Goal: Transaction & Acquisition: Purchase product/service

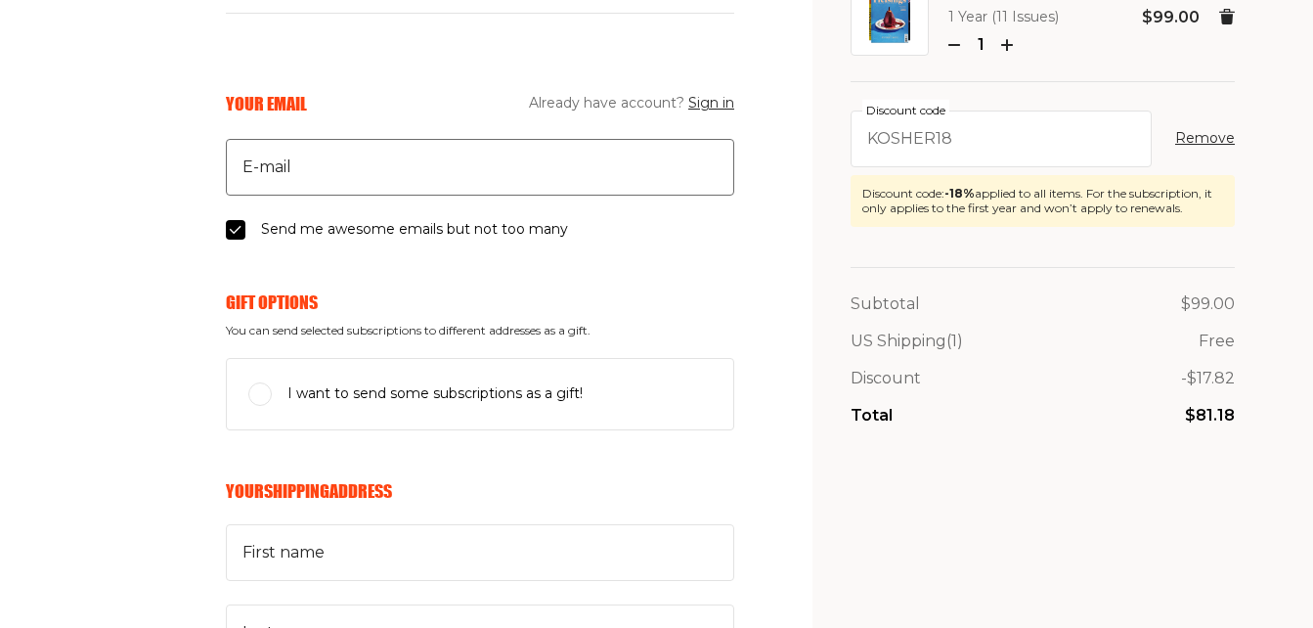
scroll to position [173, 0]
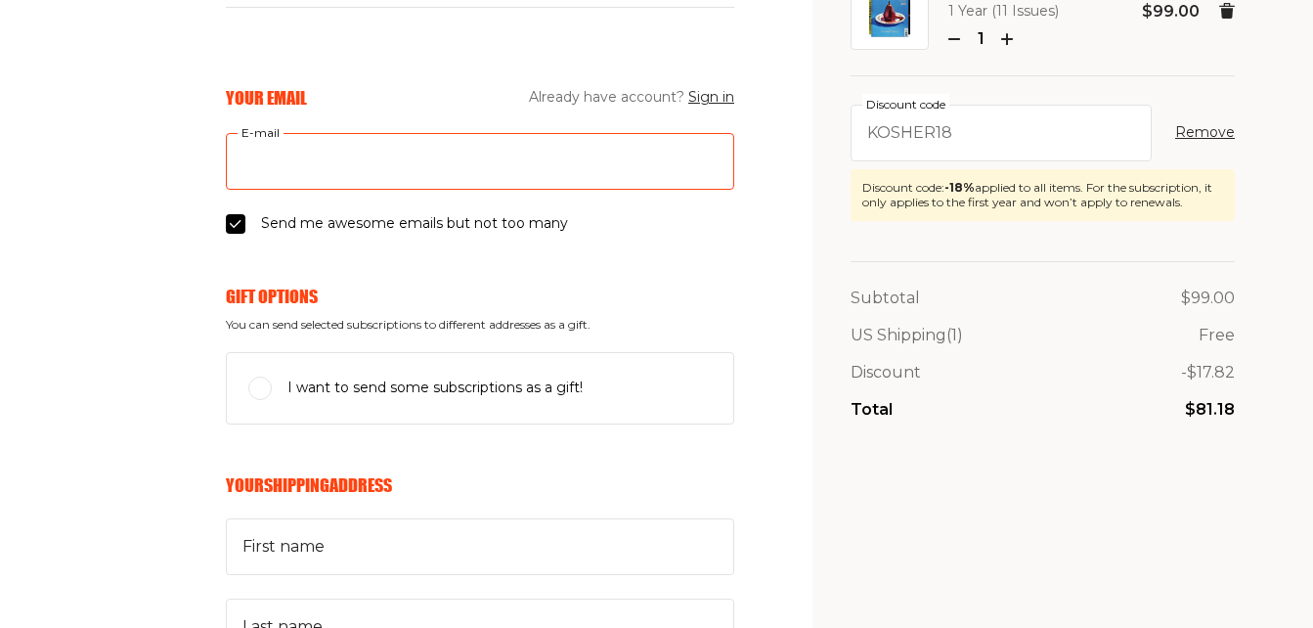
click at [445, 158] on input "E-mail" at bounding box center [480, 161] width 509 height 57
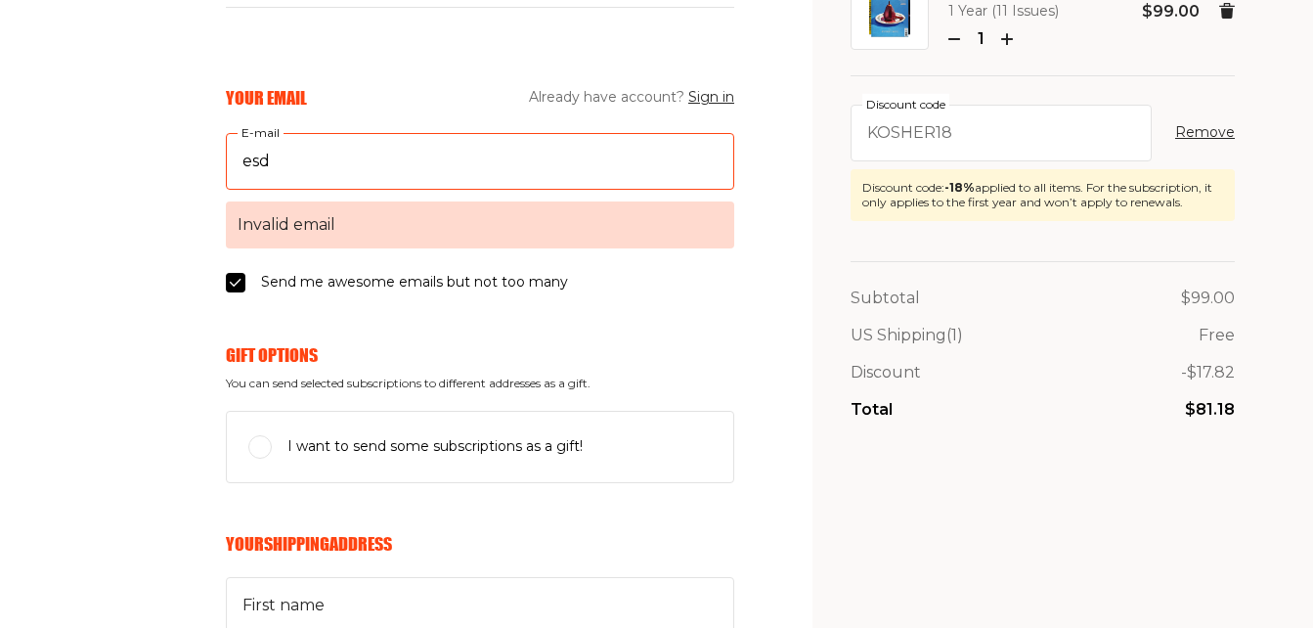
type input "esd0490@gmail.com"
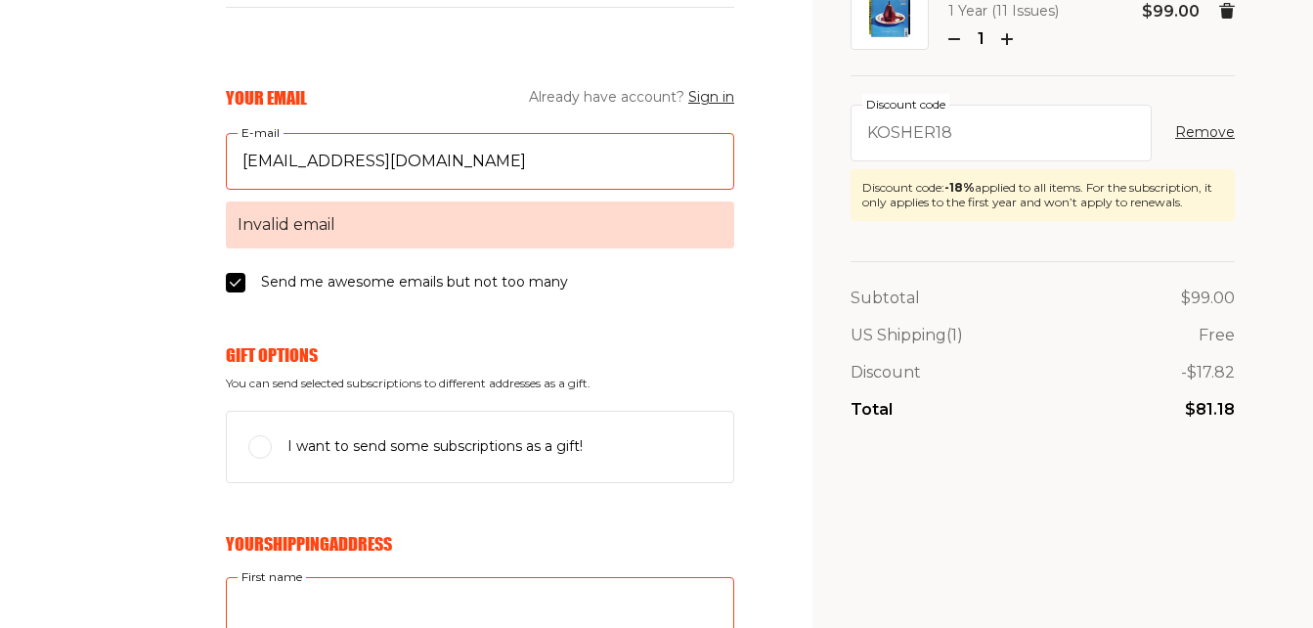
type input "Esther"
type input "Goldschein"
select select "US"
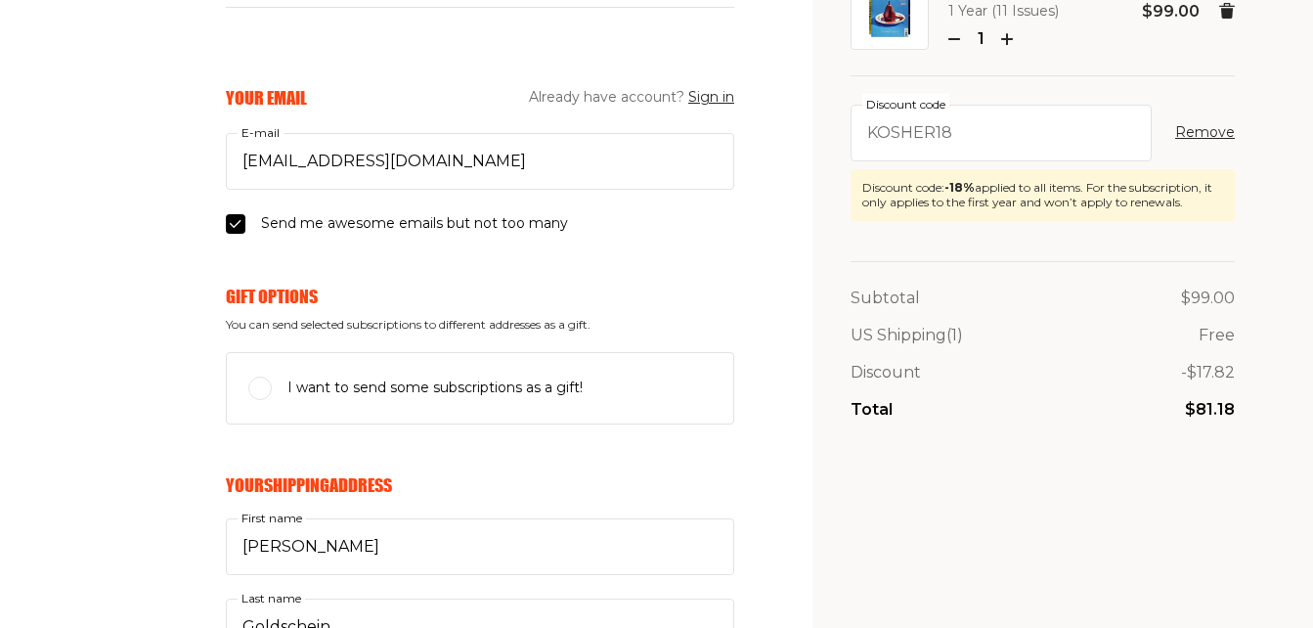
click at [258, 395] on input "I want to send some subscriptions as a gift!" at bounding box center [259, 387] width 23 height 23
checkbox input "true"
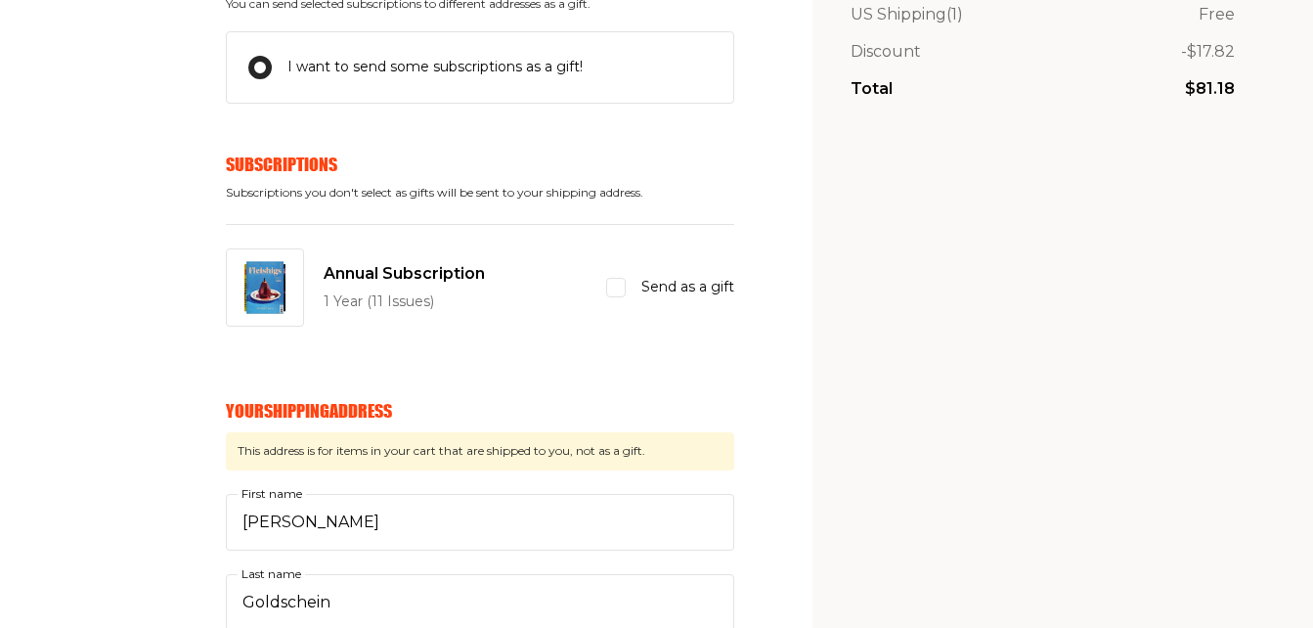
scroll to position [495, 0]
click at [615, 286] on input "Send as a gift" at bounding box center [616, 287] width 20 height 20
checkbox input "true"
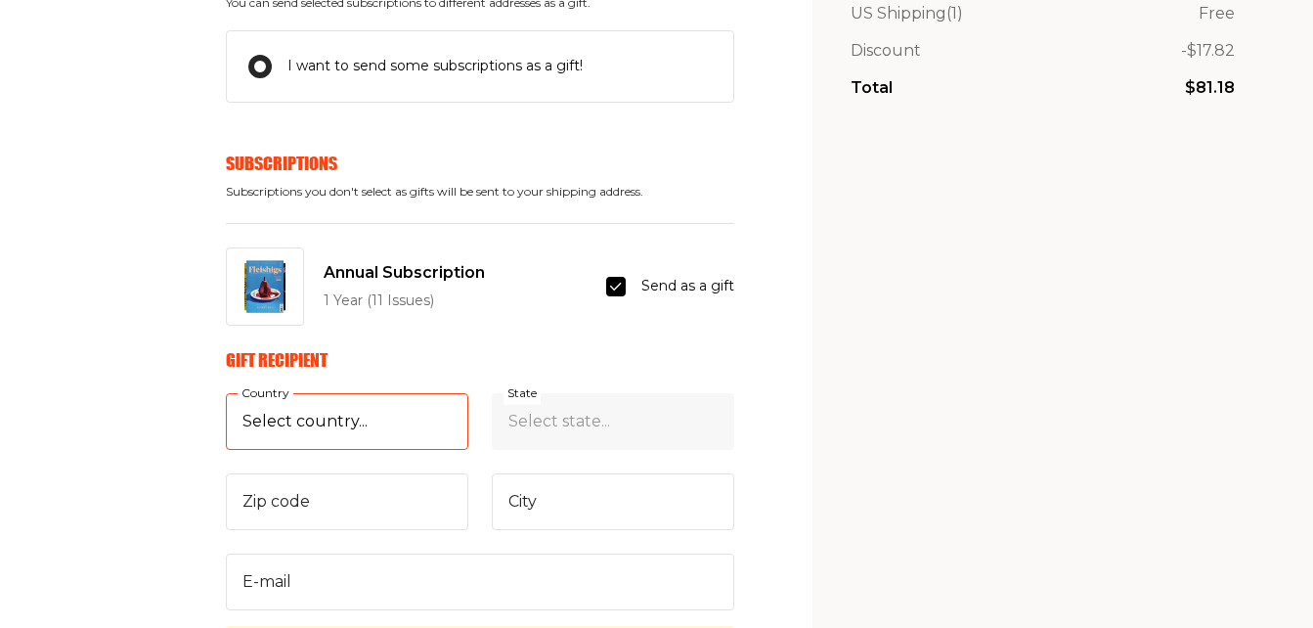
click at [333, 425] on select "Select country... United States Canada (+$29/subscription) Afghanistan (+$44/su…" at bounding box center [347, 421] width 243 height 57
select select "US"
click at [226, 393] on select "Select country... United States Canada (+$29/subscription) Afghanistan (+$44/su…" at bounding box center [347, 421] width 243 height 57
click at [554, 418] on select "Select state... Alabama Alaska American Samoa Arizona Arkansas California Color…" at bounding box center [613, 421] width 243 height 57
click at [492, 393] on select "Select state... Alabama Alaska American Samoa Arizona Arkansas California Color…" at bounding box center [613, 421] width 243 height 57
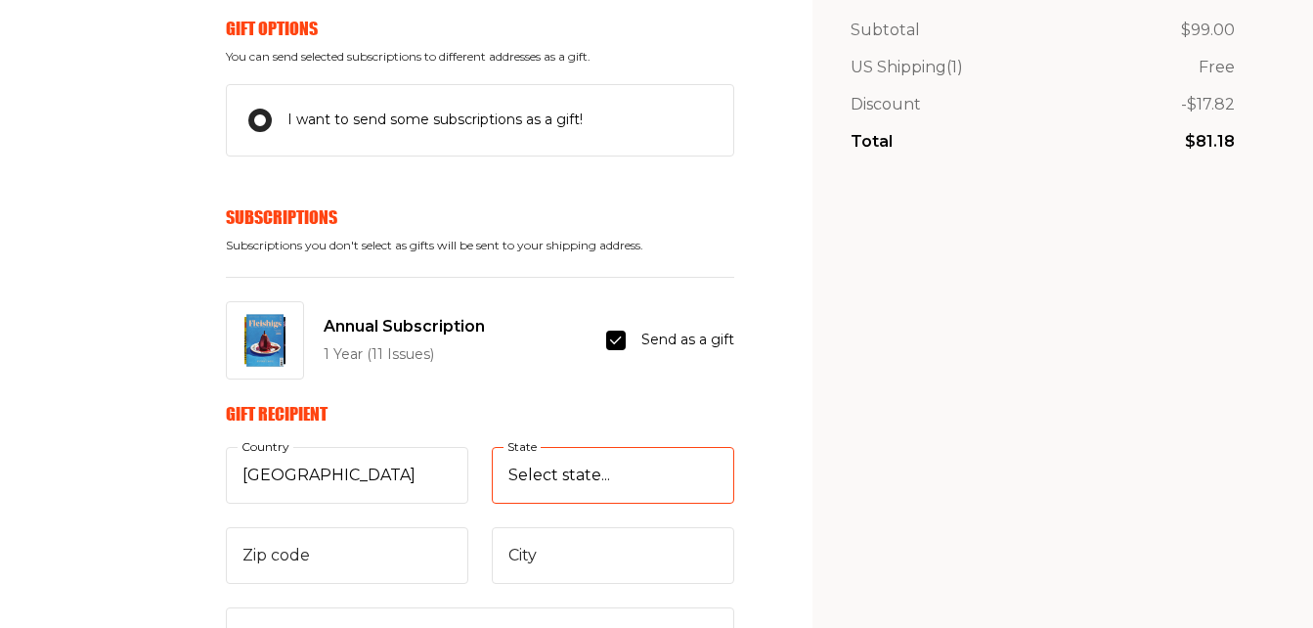
scroll to position [440, 0]
click at [552, 472] on select "Select state... Alabama Alaska American Samoa Arizona Arkansas California Color…" at bounding box center [613, 476] width 243 height 57
select select "Florida"
click at [492, 448] on select "Select state... Alabama Alaska American Samoa Arizona Arkansas California Color…" at bounding box center [613, 476] width 243 height 57
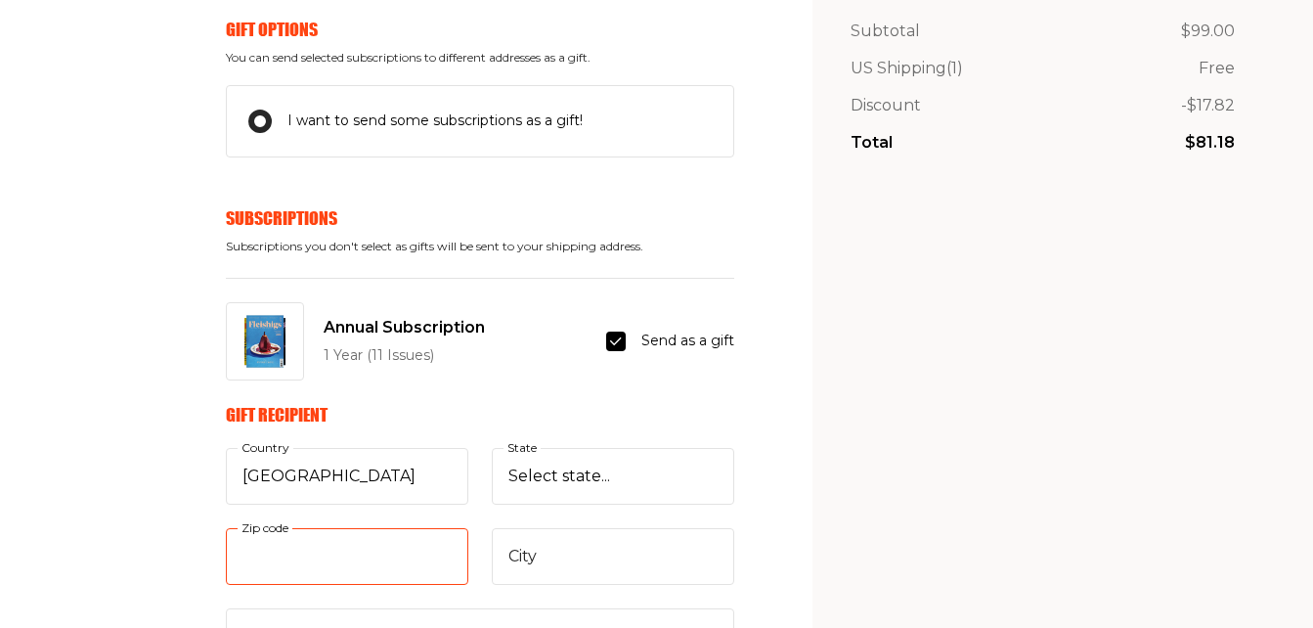
click at [288, 554] on input "Zip code" at bounding box center [347, 556] width 243 height 57
type input "33433"
type input "Boca Raton"
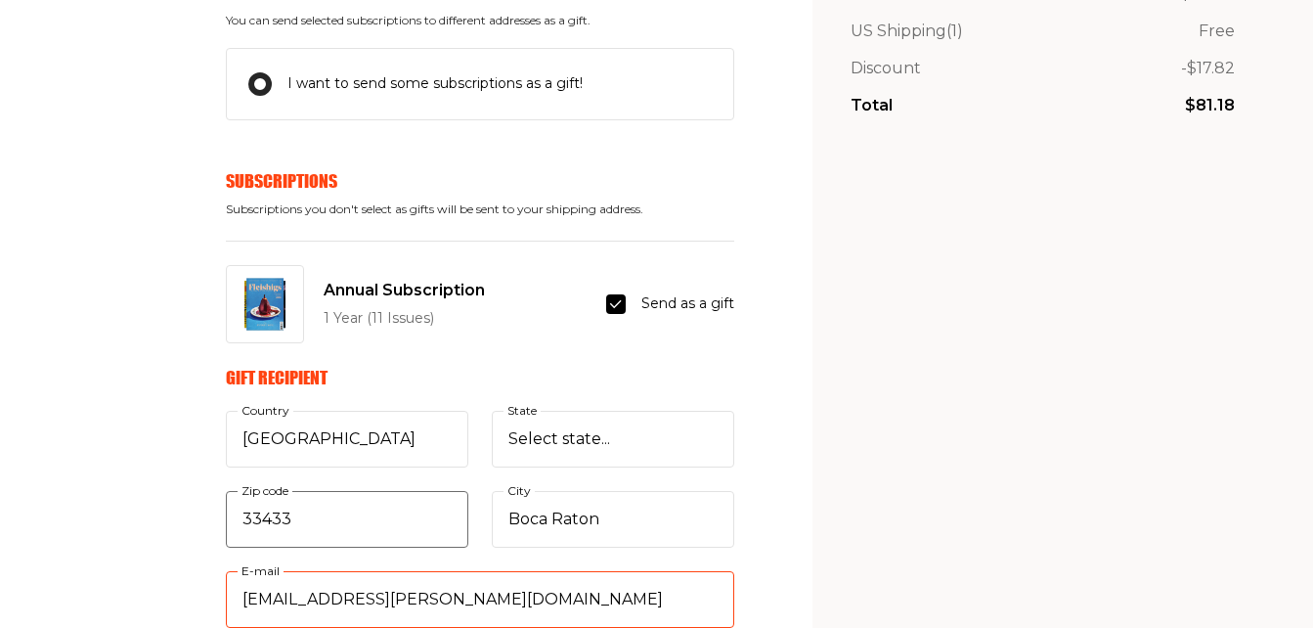
type input "tziporah.pollack@gmail.com"
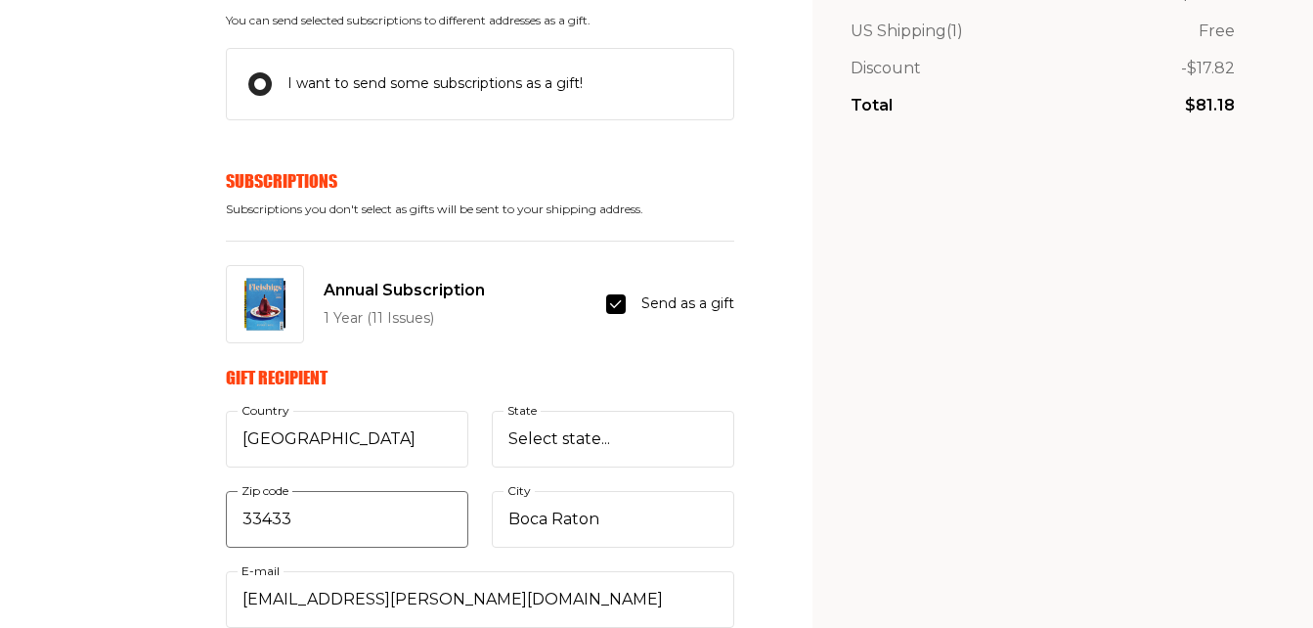
scroll to position [910, 0]
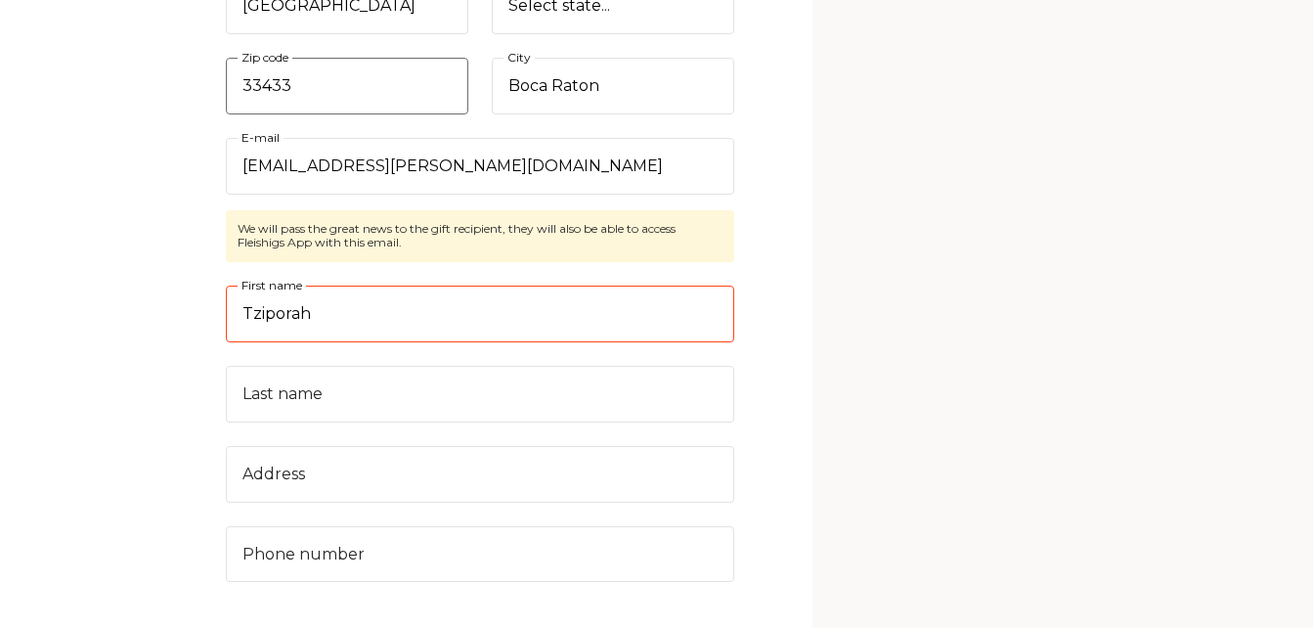
type input "Tziporah"
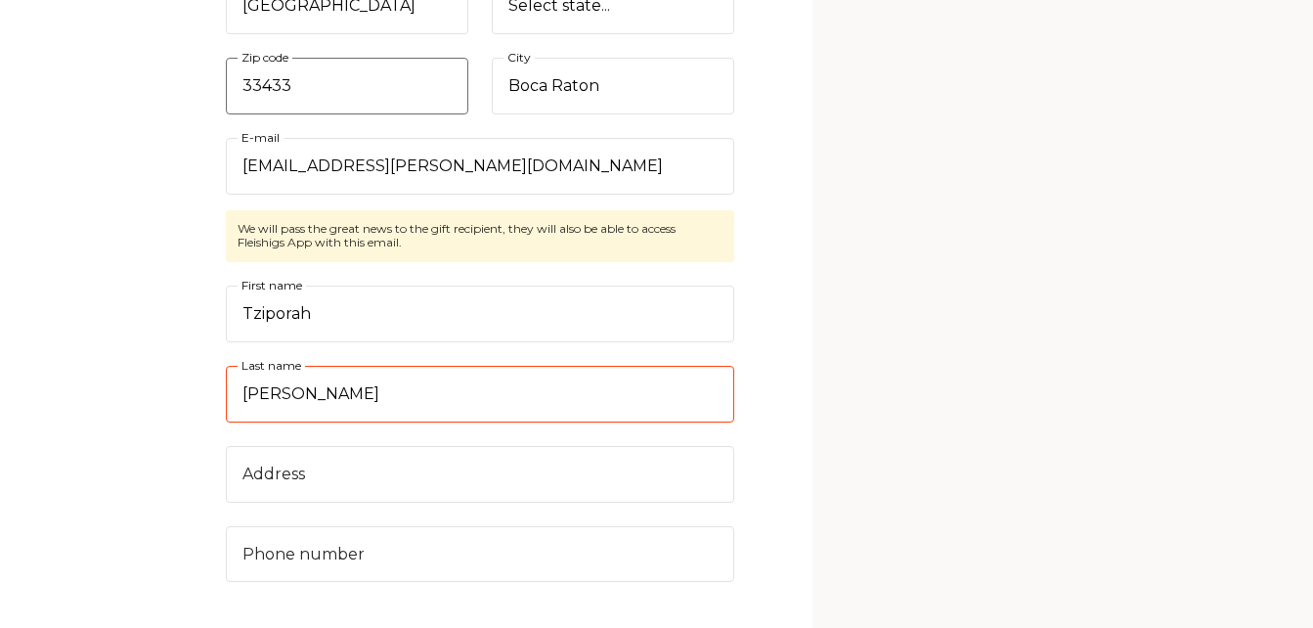
type input "Warman"
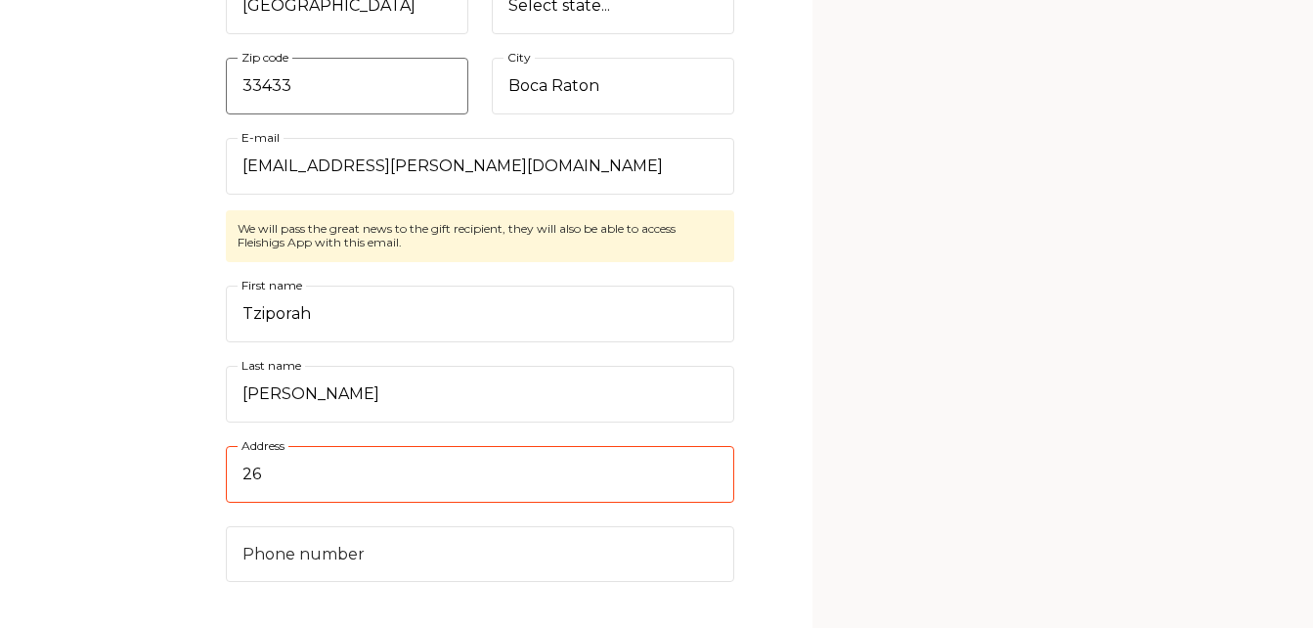
type input "2"
type input "6728 Boca Pines Trail"
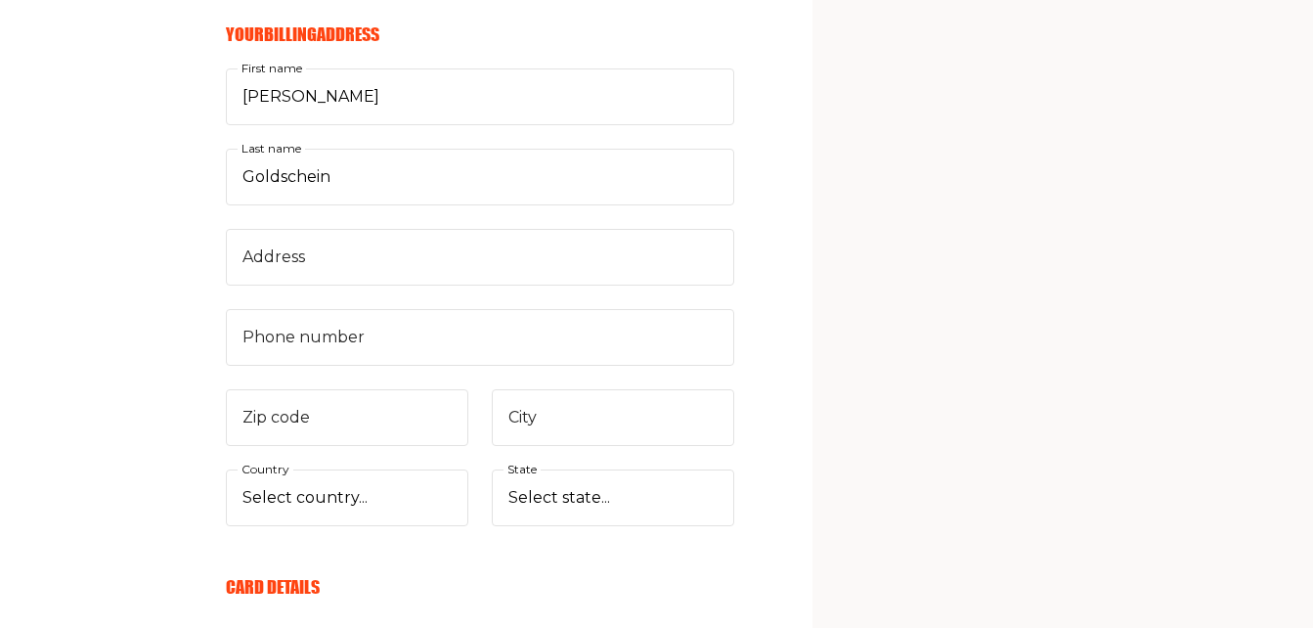
scroll to position [1585, 0]
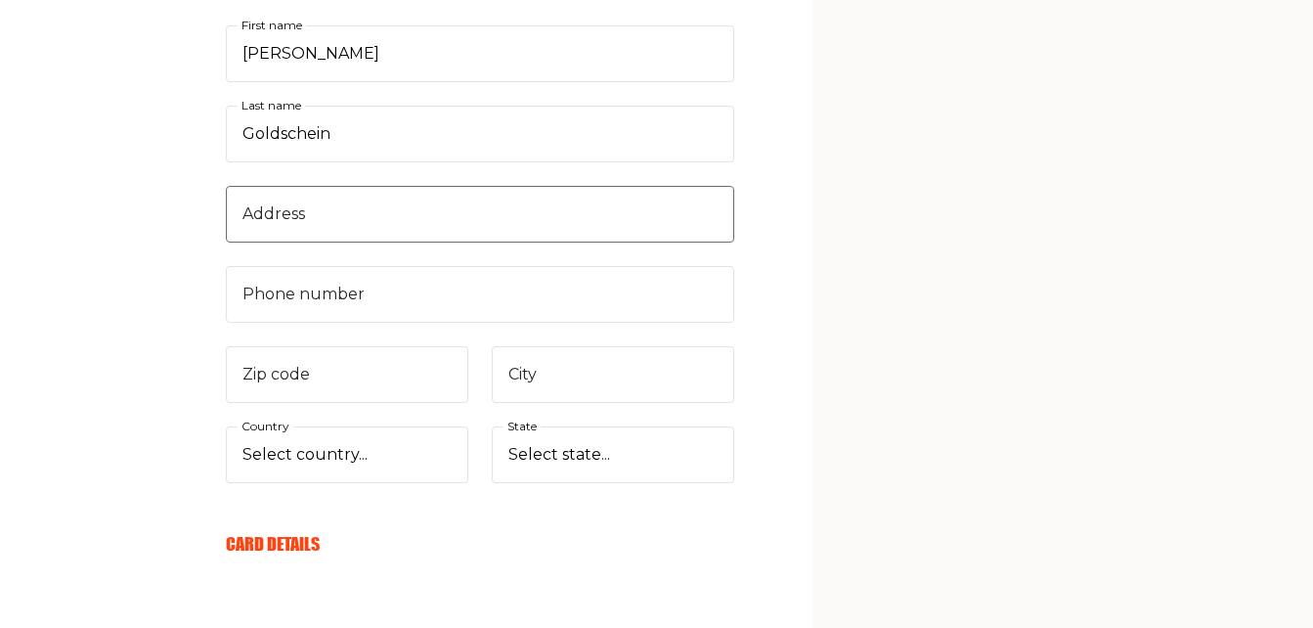
type input "5166391519"
click at [437, 209] on input "Address" at bounding box center [480, 214] width 509 height 57
type input "361 Coolidge Street"
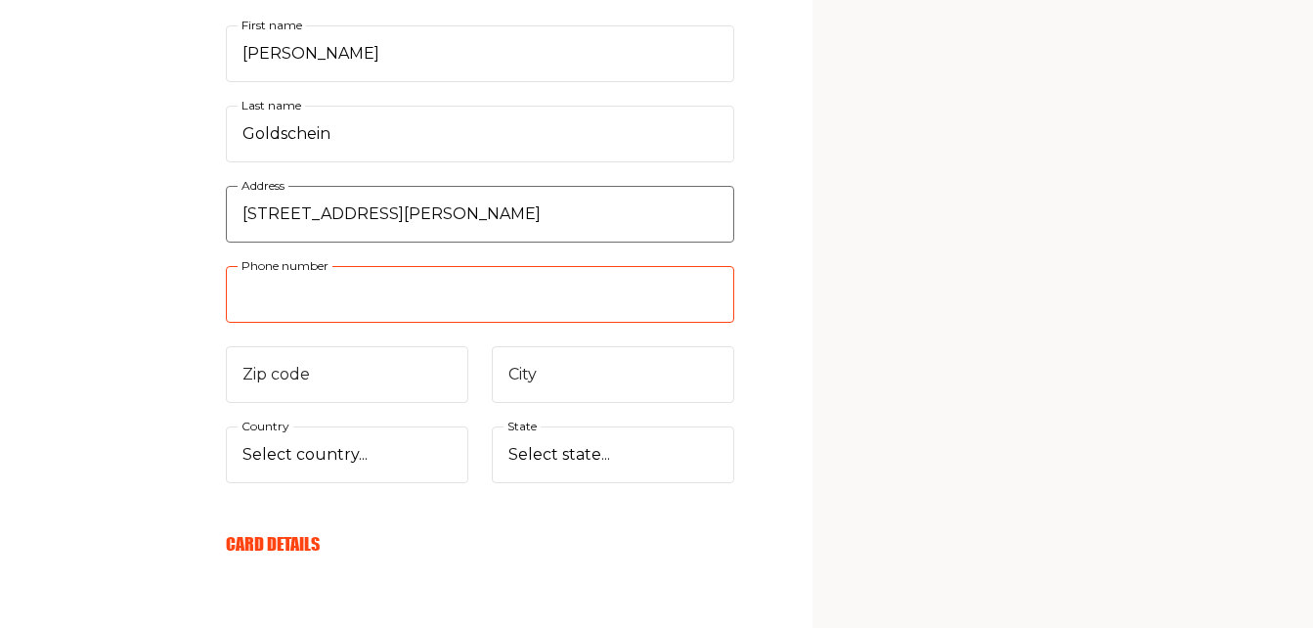
type input "3476207699"
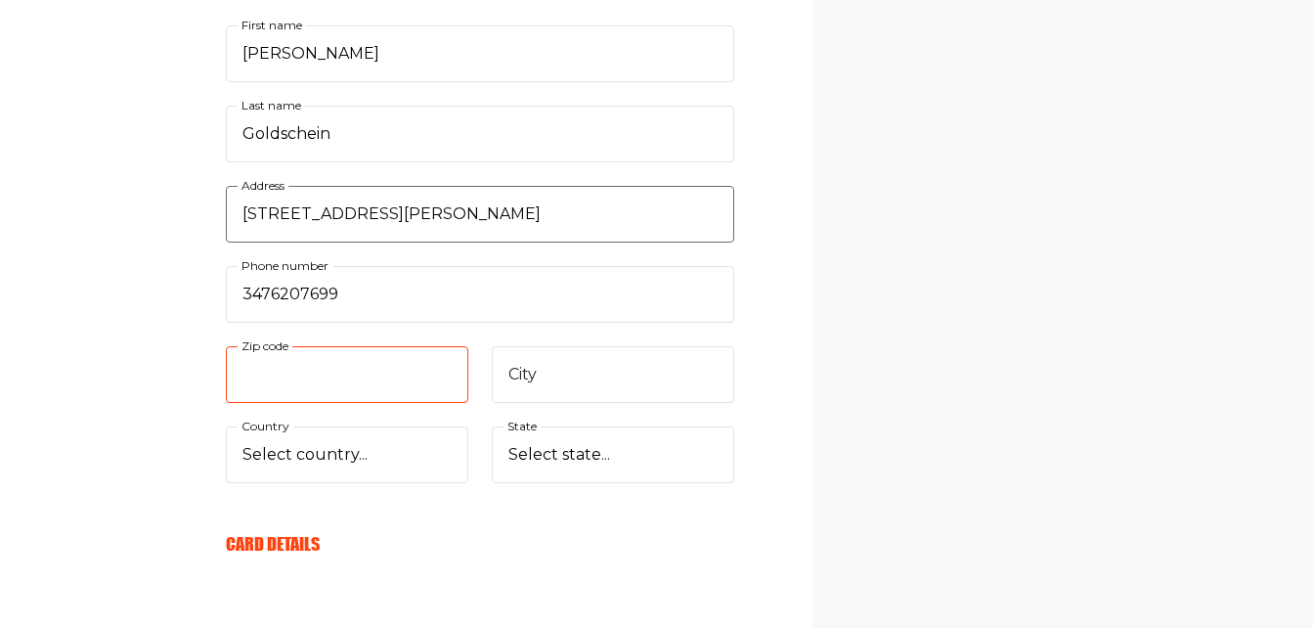
type input "11552"
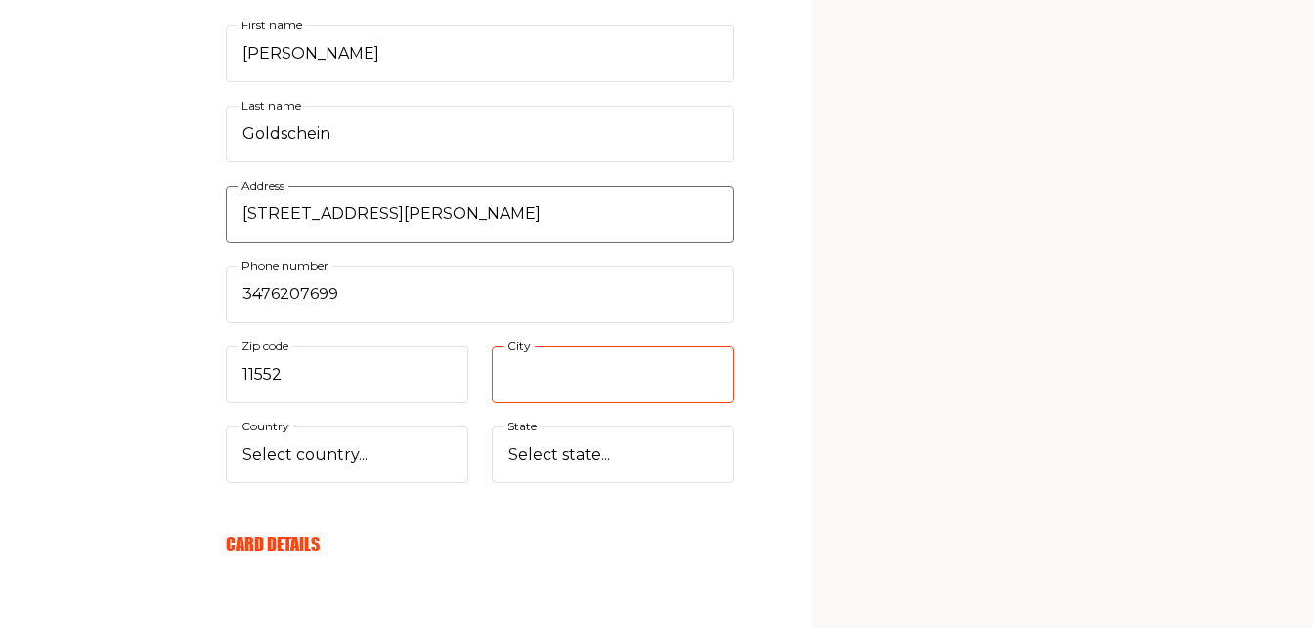
type input "West Hempstead"
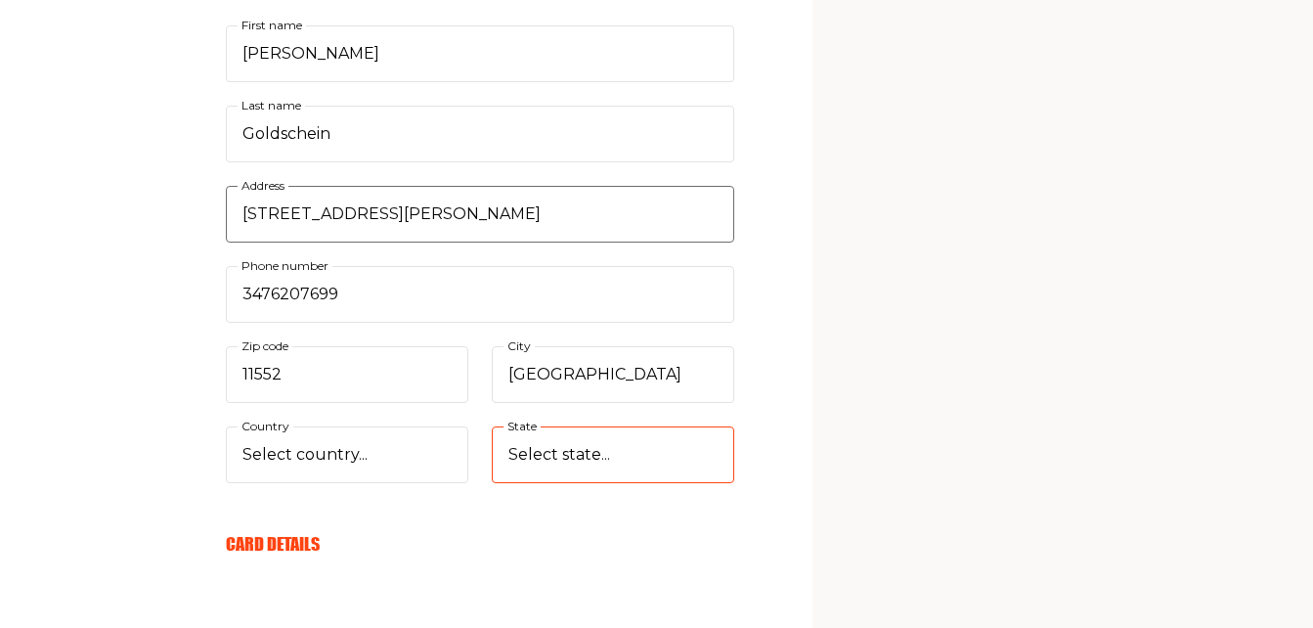
select select "New York"
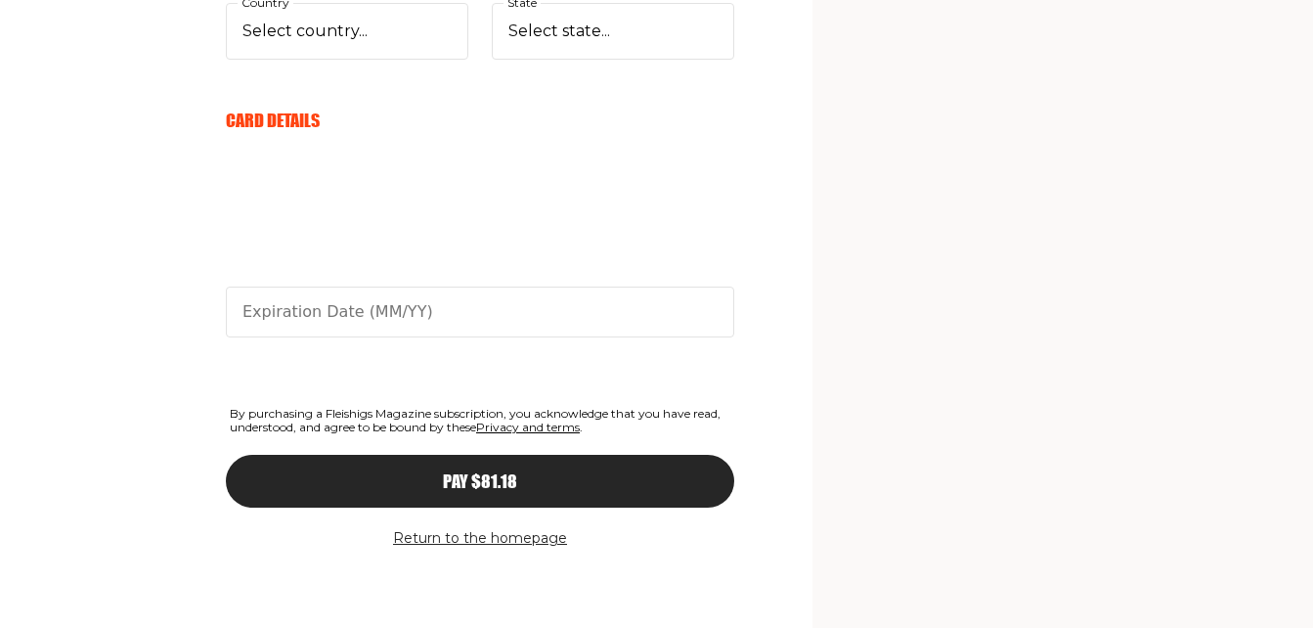
scroll to position [2010, 0]
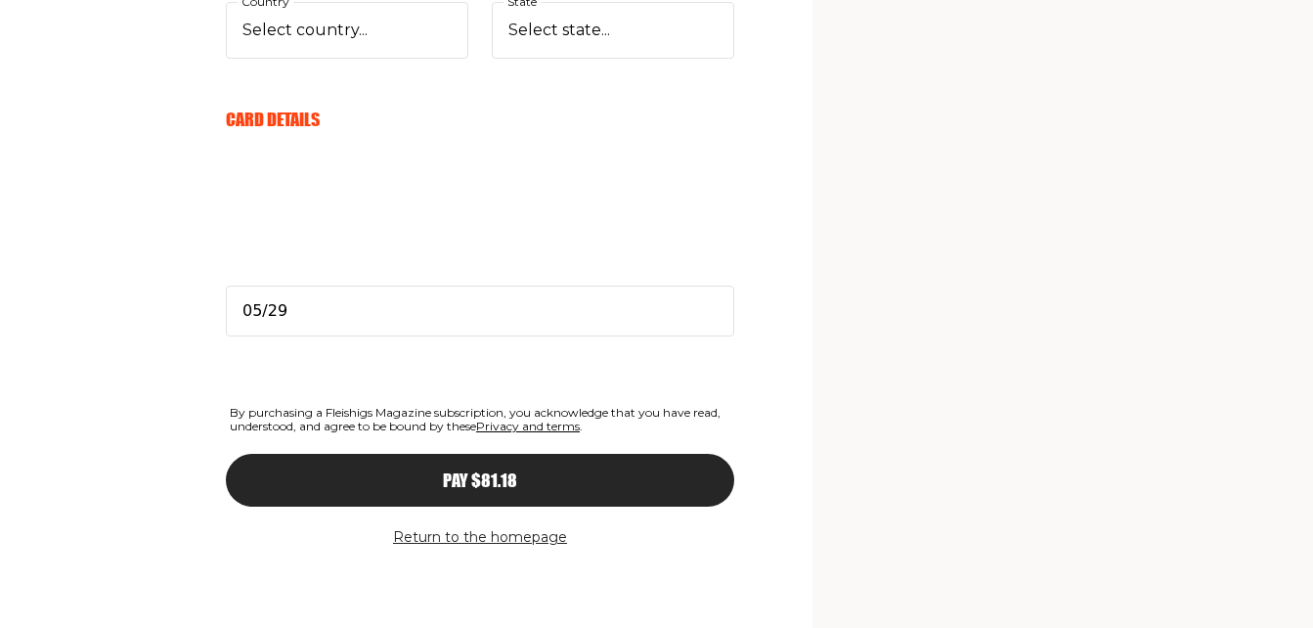
click at [381, 492] on button "Pay $81.18" at bounding box center [480, 480] width 509 height 53
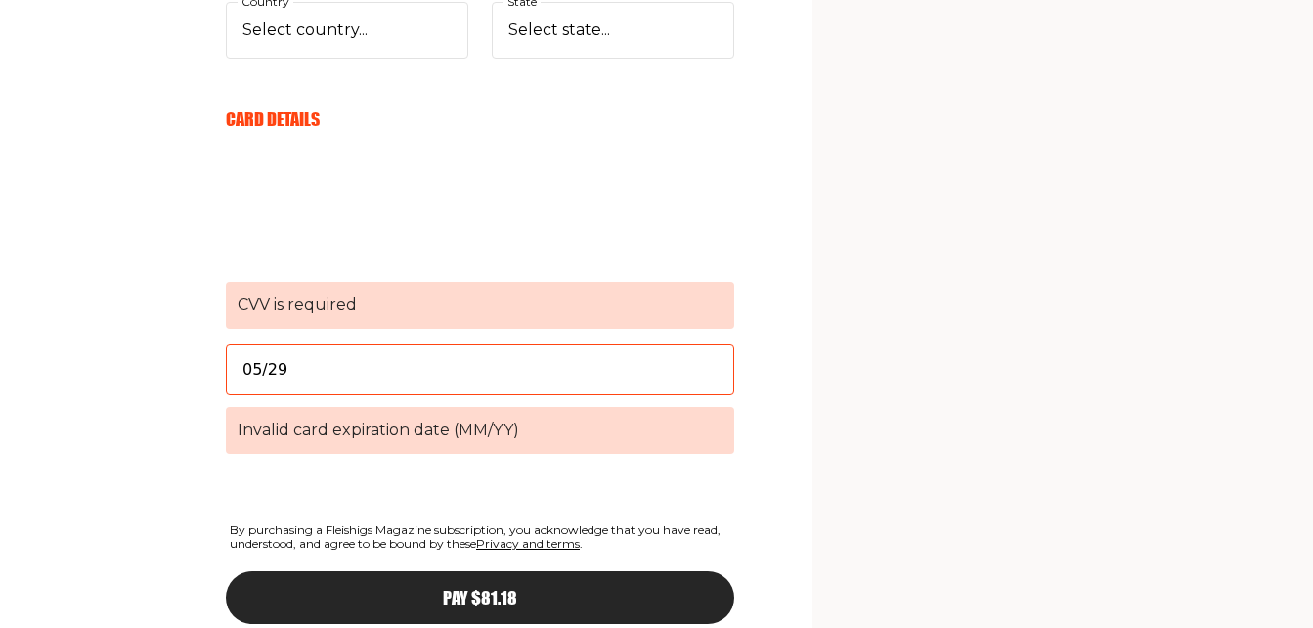
click at [457, 317] on span "CVV is required" at bounding box center [480, 305] width 509 height 47
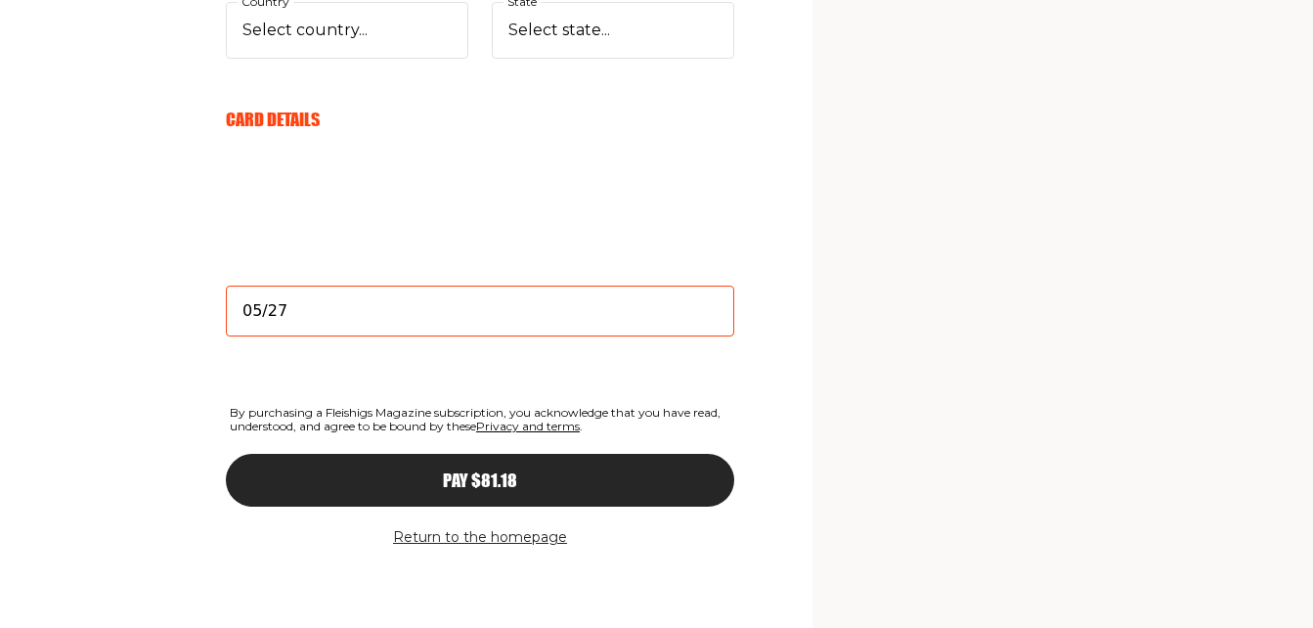
type input "05/27"
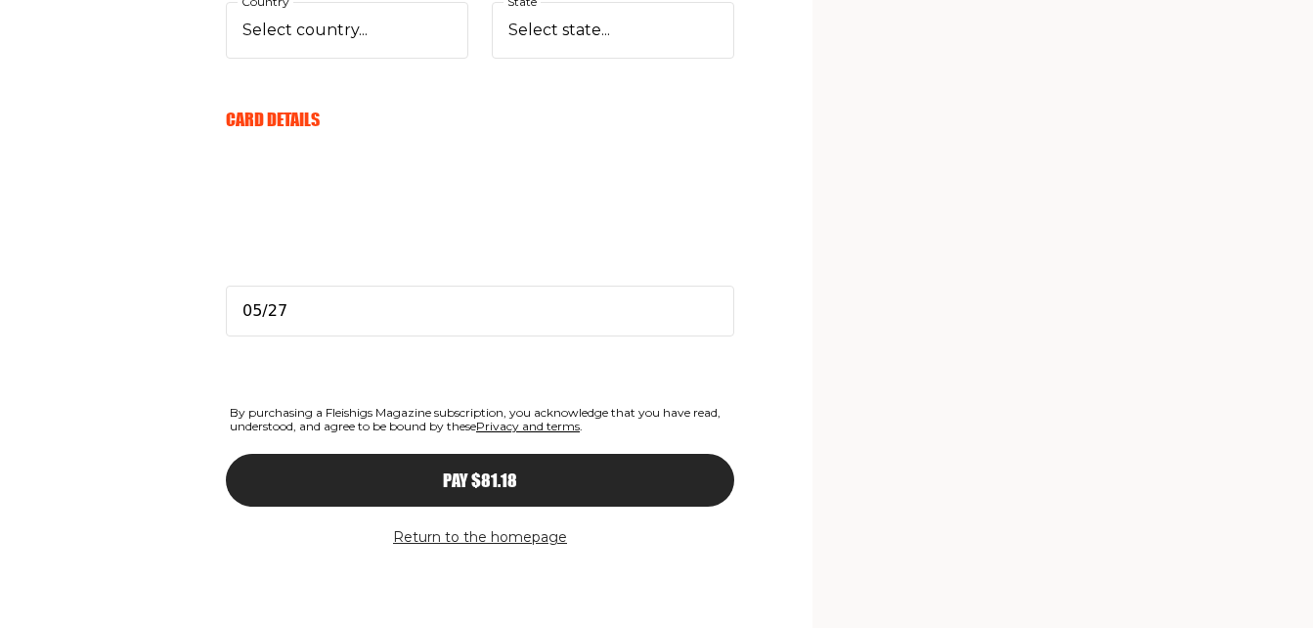
click at [391, 480] on div "Pay $81.18" at bounding box center [480, 480] width 430 height 18
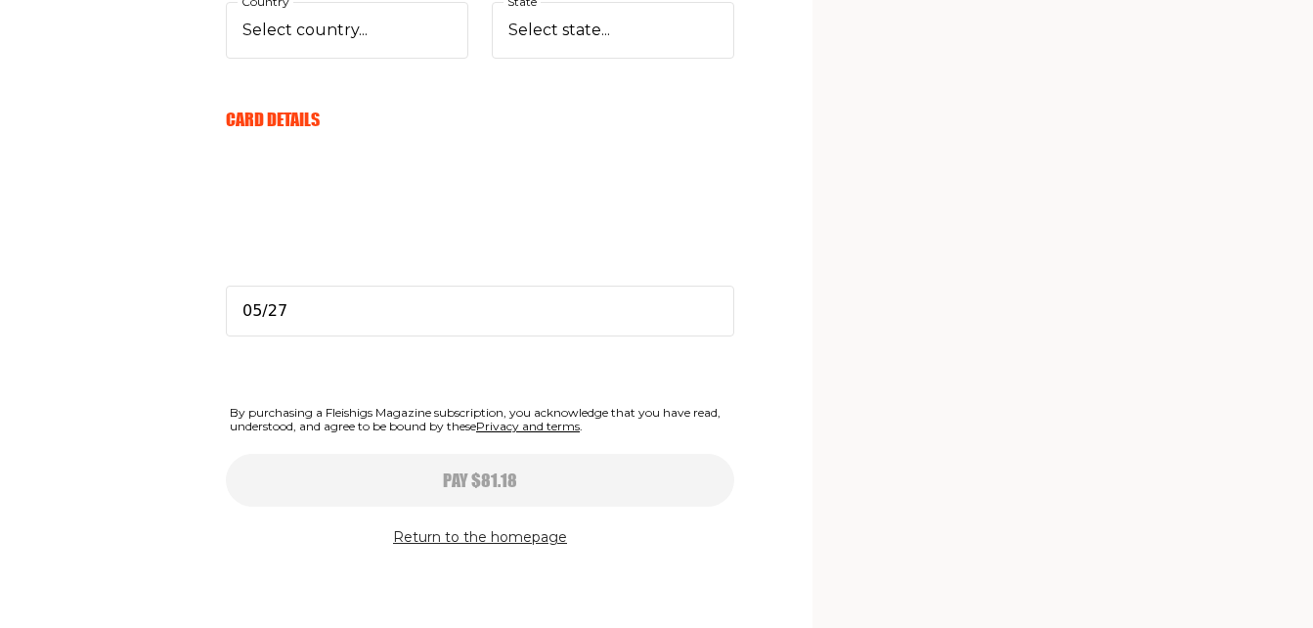
type input "05/27"
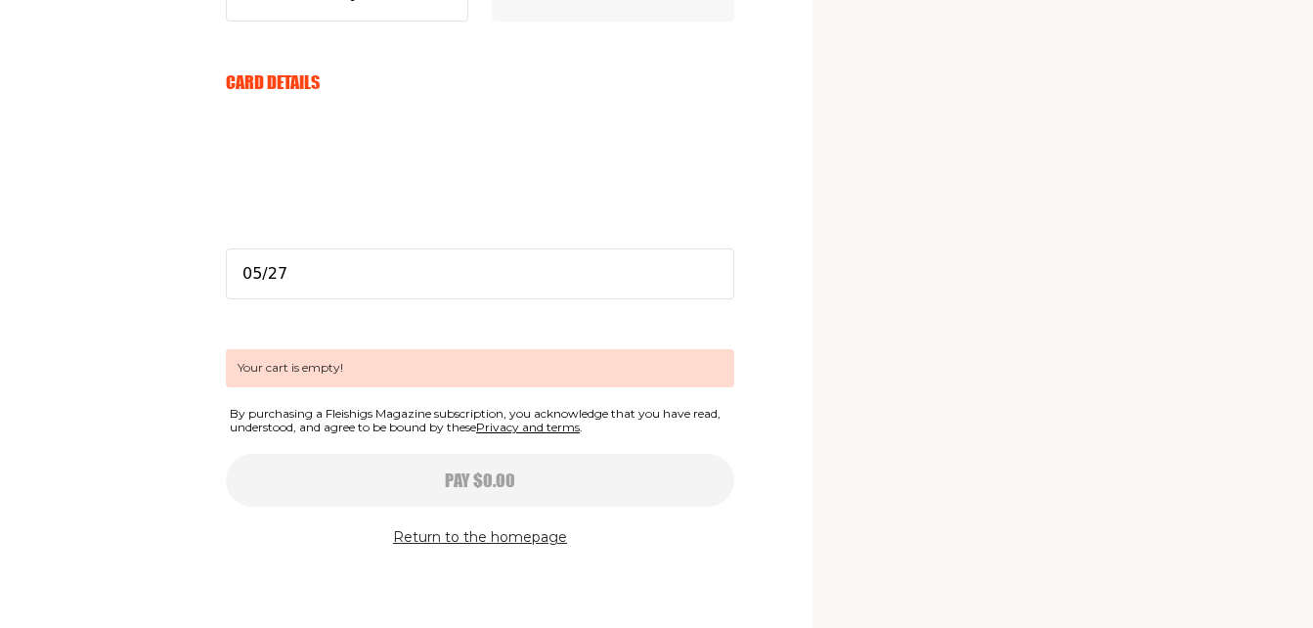
scroll to position [0, 0]
